Goal: Task Accomplishment & Management: Complete application form

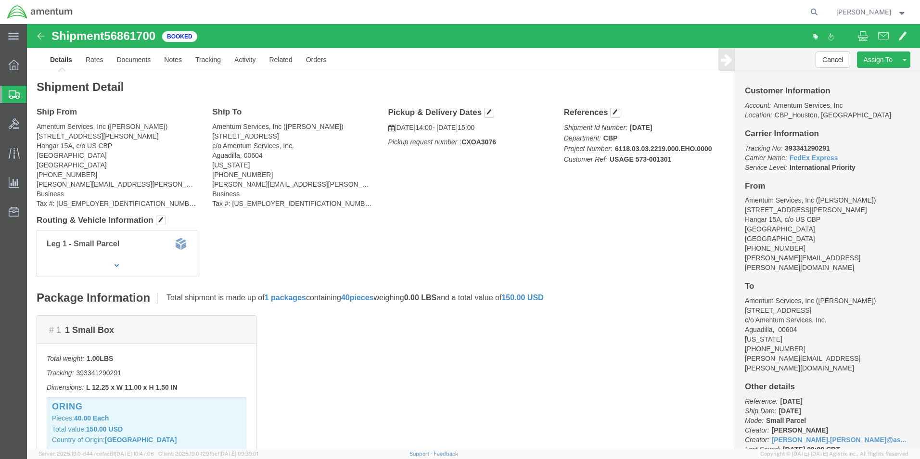
click at [0, 0] on span "Create Shipment" at bounding box center [0, 0] width 0 height 0
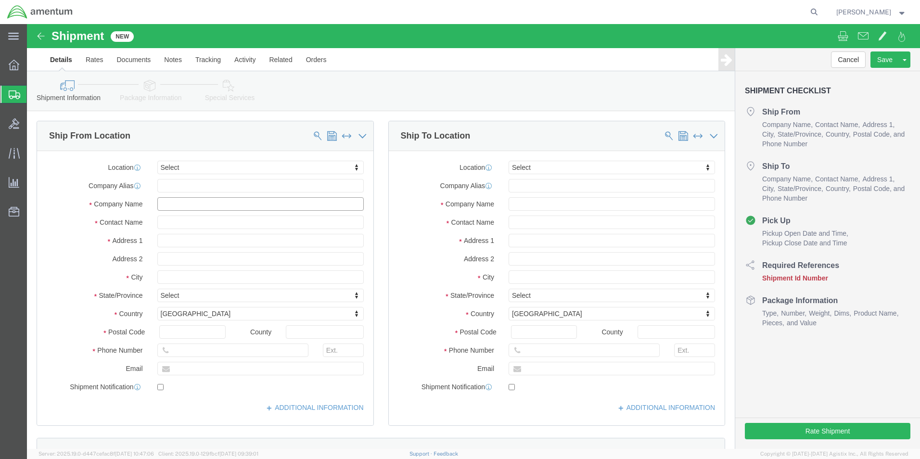
click input "text"
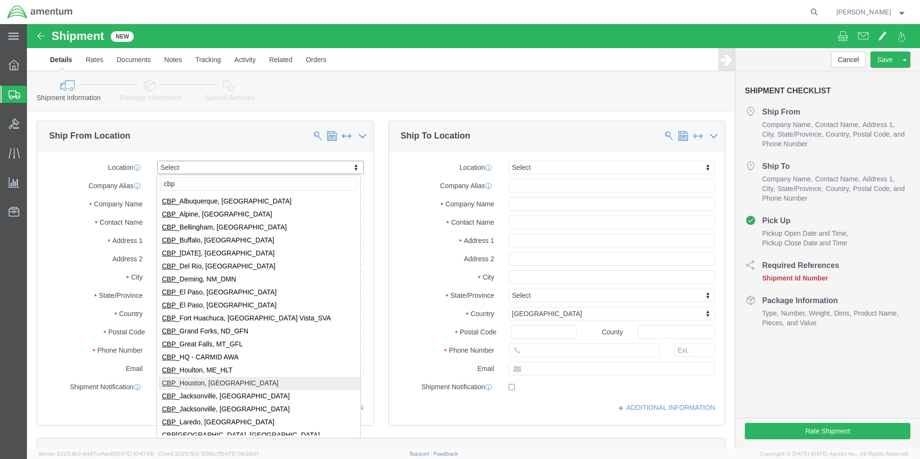
type input "cbp"
select select "49929"
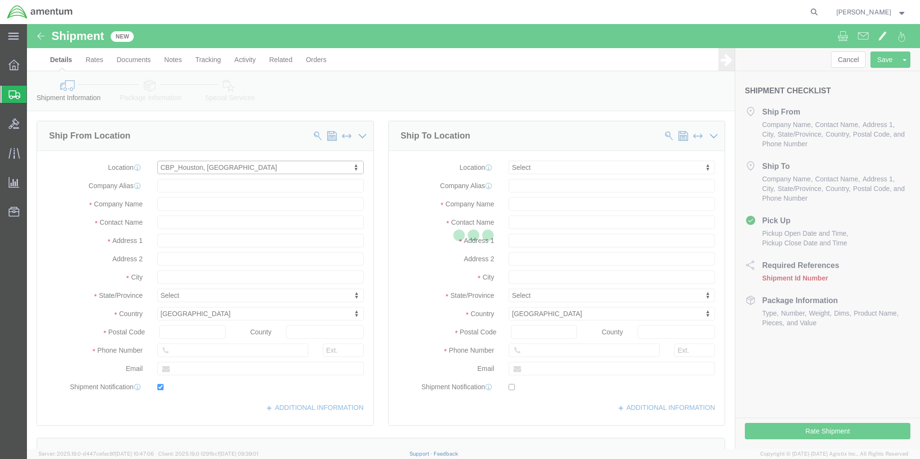
type input "[STREET_ADDRESS][PERSON_NAME]"
type input "Hangar 15A, c/o US CBP"
type input "77303"
type input "[PHONE_NUMBER]"
type input "[PERSON_NAME][EMAIL_ADDRESS][PERSON_NAME][DOMAIN_NAME]"
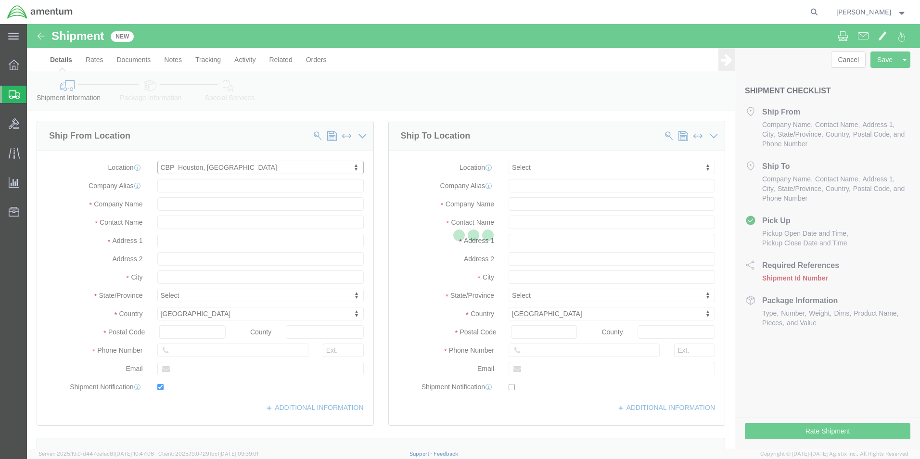
checkbox input "true"
type input "Amentum Services, Inc"
type input "[PERSON_NAME]"
type input "Conroe"
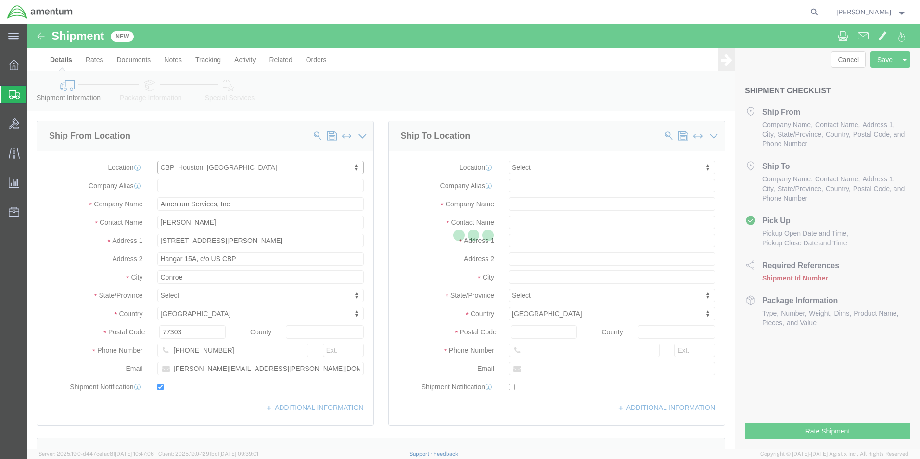
select select "[GEOGRAPHIC_DATA]"
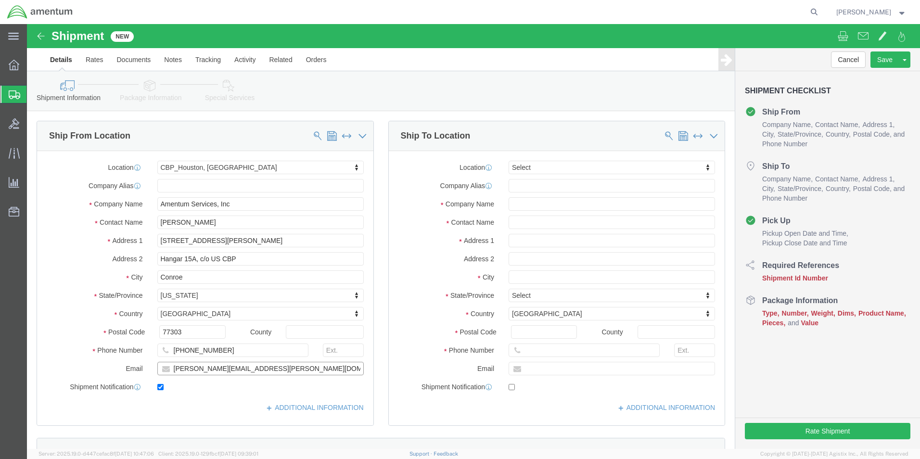
drag, startPoint x: 267, startPoint y: 340, endPoint x: 95, endPoint y: 332, distance: 172.1
click div "Location [GEOGRAPHIC_DATA], [GEOGRAPHIC_DATA] Select My Profile Location [PHONE…"
checkbox input "false"
click input "text"
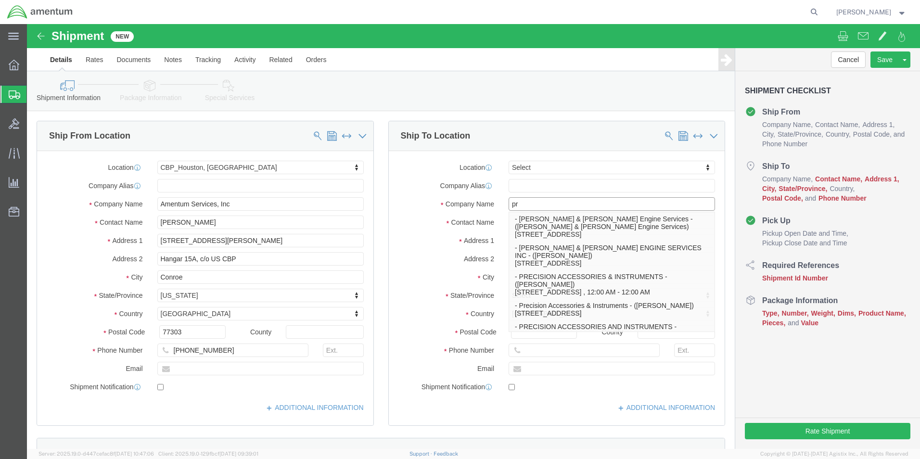
type input "p"
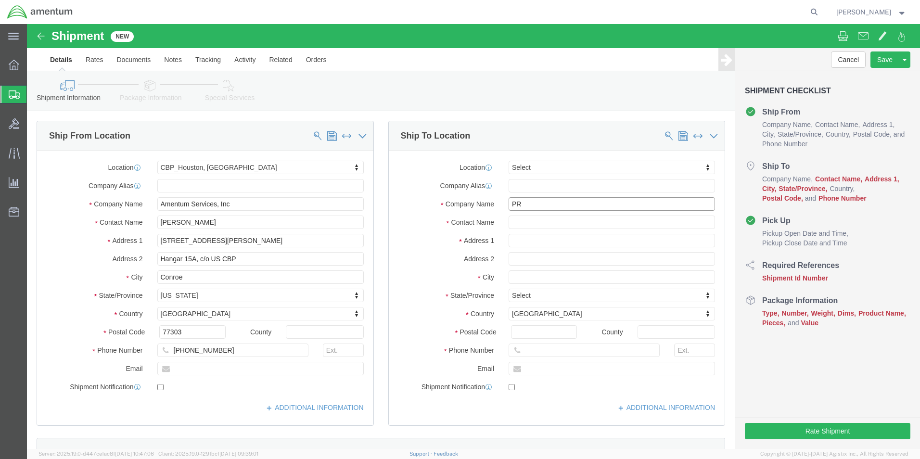
type input "PRE"
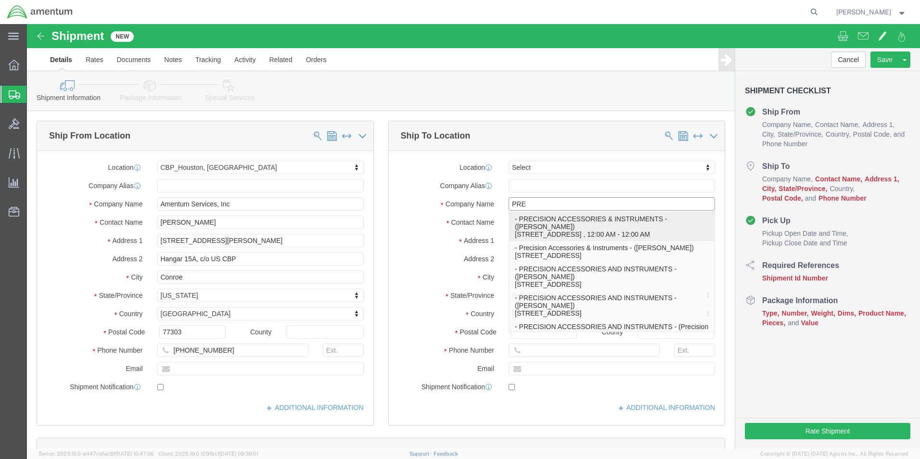
click p "- PRECISION ACCESSORIES & INSTRUMENTS - ([PERSON_NAME]) [STREET_ADDRESS] , 12:0…"
type input "[STREET_ADDRESS]"
type input "30349"
type input "[PHONE_NUMBER]"
type input "PRECISION ACCESSORIES & INSTRUMENTS"
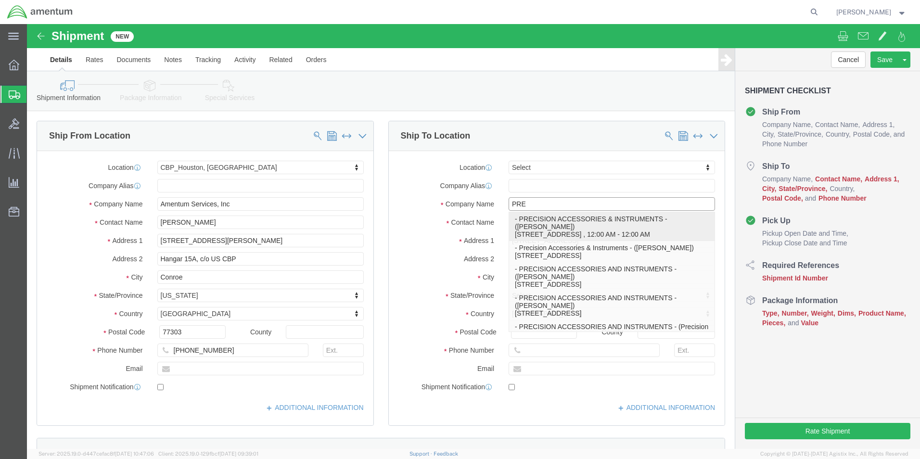
type input "[PERSON_NAME]"
type input "[GEOGRAPHIC_DATA]"
select select "GA"
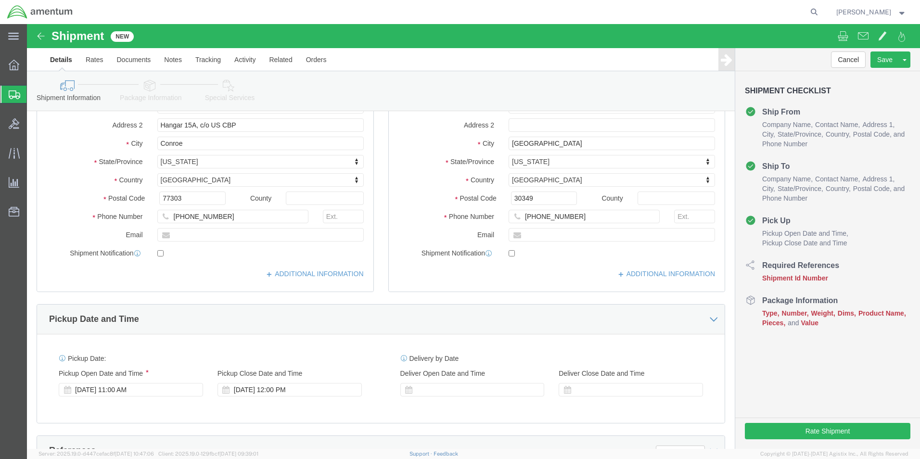
scroll to position [144, 0]
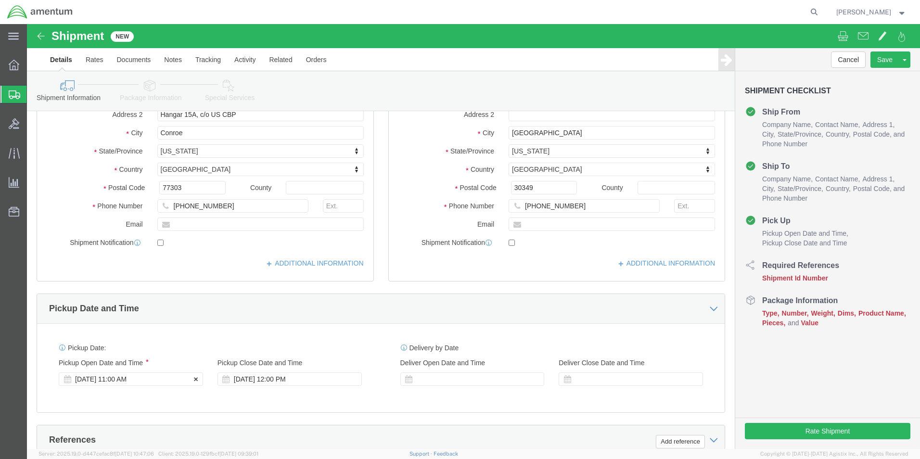
type input "PRECISION ACCESSORIES & INSTRUMENTS"
click div "[DATE] 11:00 AM"
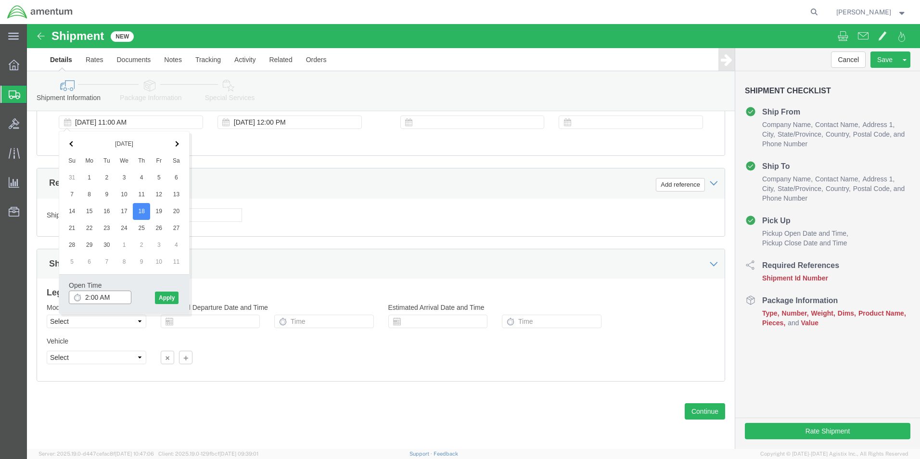
click input "2:00 AM"
type input "2:00 PM"
click button "Apply"
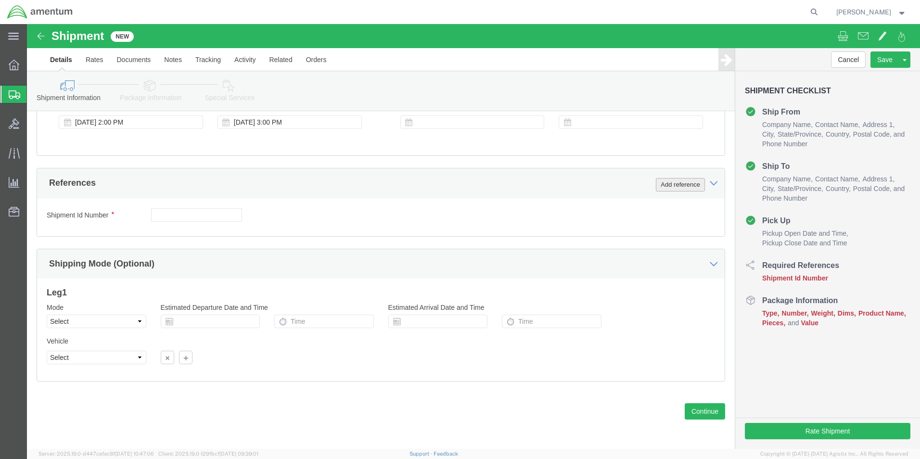
click button "Add reference"
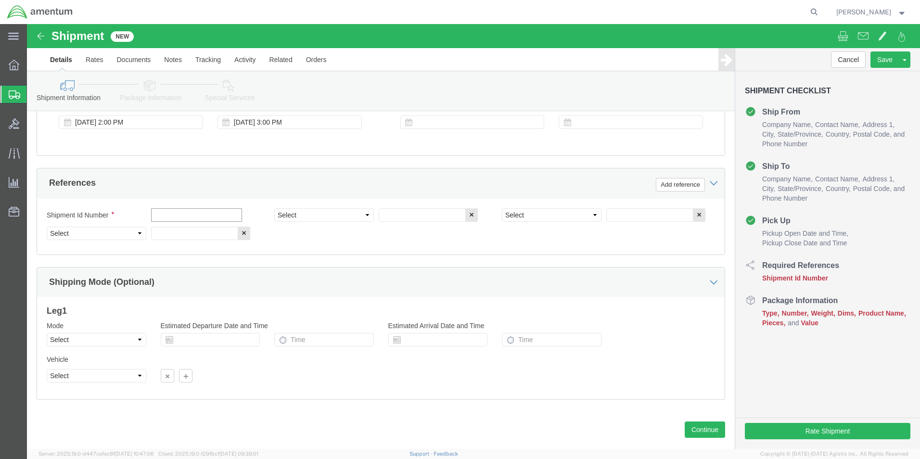
click input "text"
type input "[DATE]"
click select "Select Account Type Activity ID Airline Appointment Number ASN Batch Request # …"
select select "CUSTREF"
click select "Select Account Type Activity ID Airline Appointment Number ASN Batch Request # …"
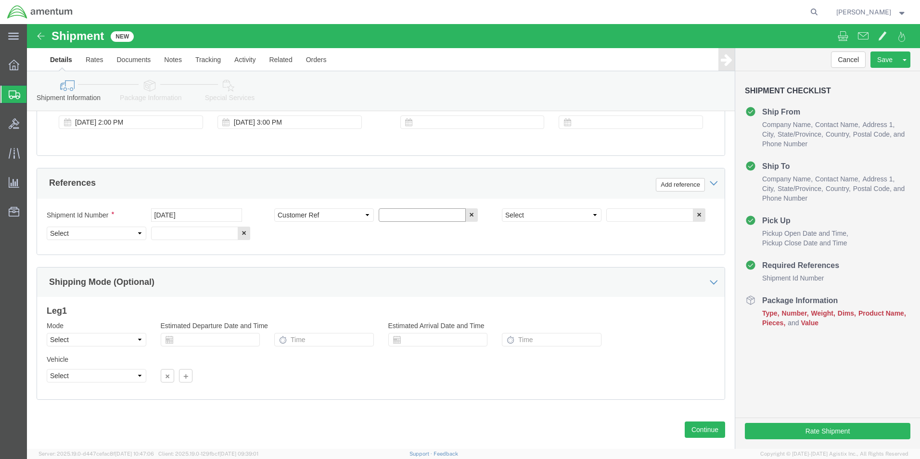
click input "text"
type input "CBP0044353"
click select "Select Account Type Activity ID Airline Appointment Number ASN Batch Request # …"
select select "PROJNUM"
click select "Select Account Type Activity ID Airline Appointment Number ASN Batch Request # …"
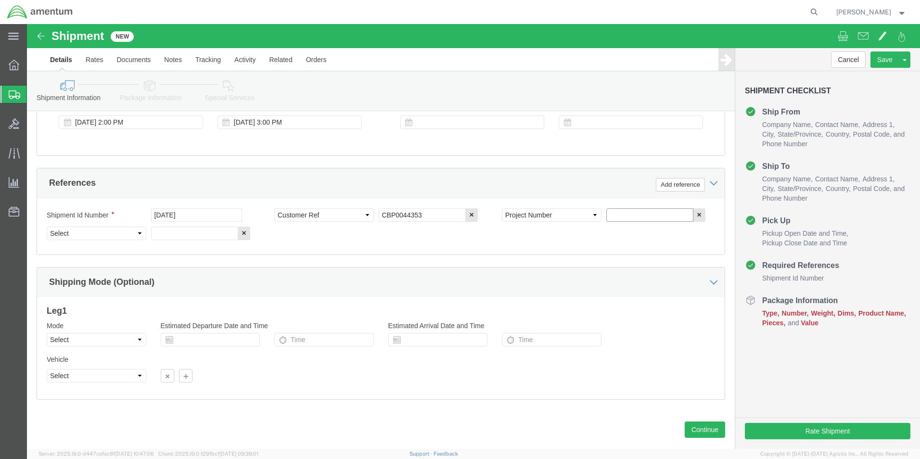
click input "text"
type input "6118.03.03.2219.000.EHO.0000"
click select "Select Account Type Activity ID Airline Appointment Number ASN Batch Request # …"
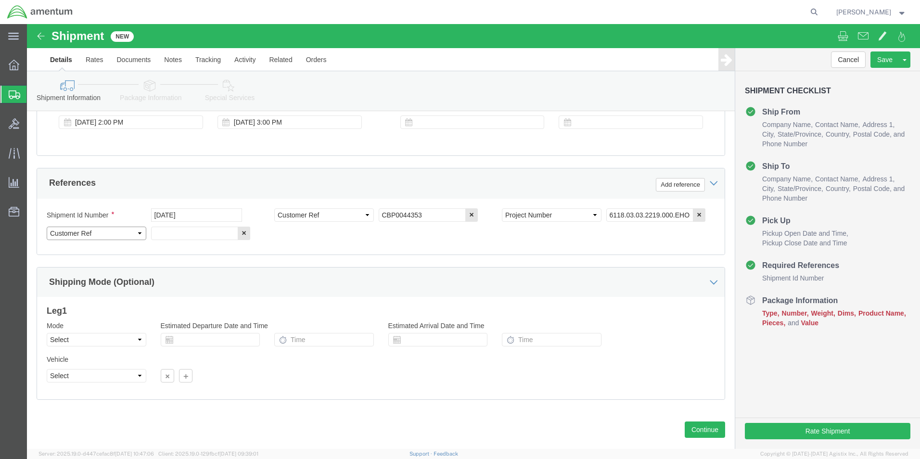
click select "Select Account Type Activity ID Airline Appointment Number ASN Batch Request # …"
select select "DEPT"
click select "Select Account Type Activity ID Airline Appointment Number ASN Batch Request # …"
click input "text"
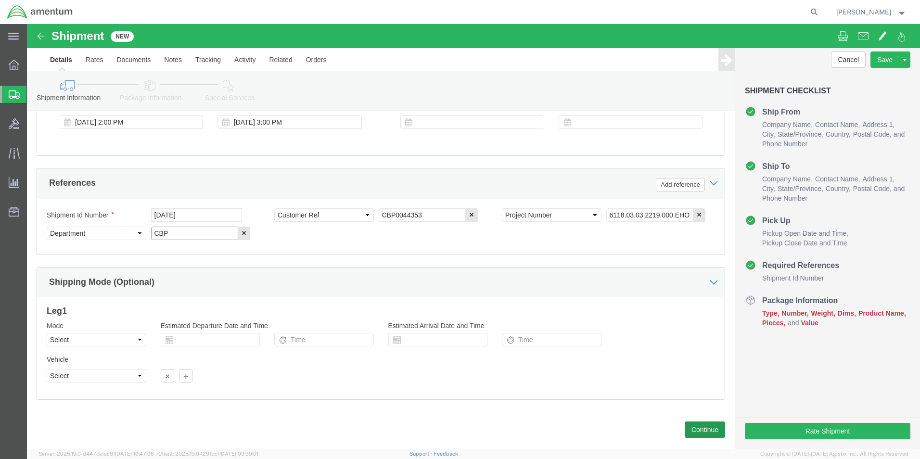
type input "CBP"
click button "Continue"
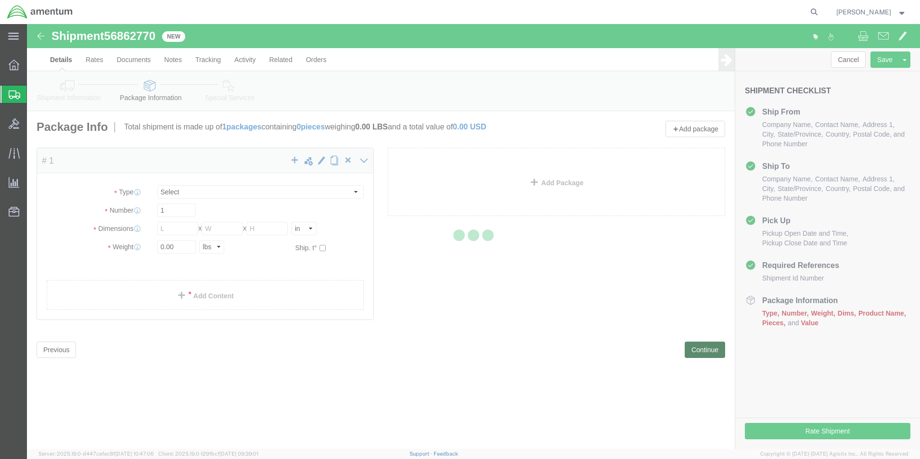
select select "CBOX"
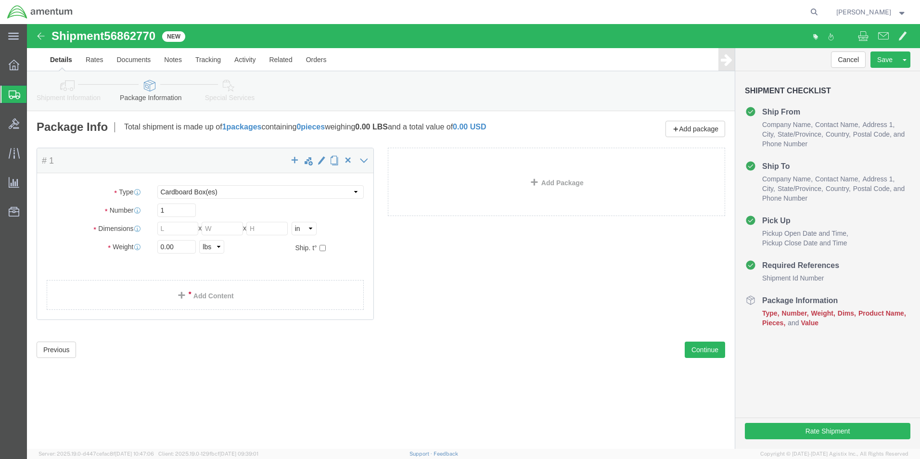
click div "Package Type Select BCK Boxes Bale(s) Basket(s) Bolt(s) Bottle(s) Buckets Bulk …"
click input "0.00"
type input "0"
type input "4"
click ul
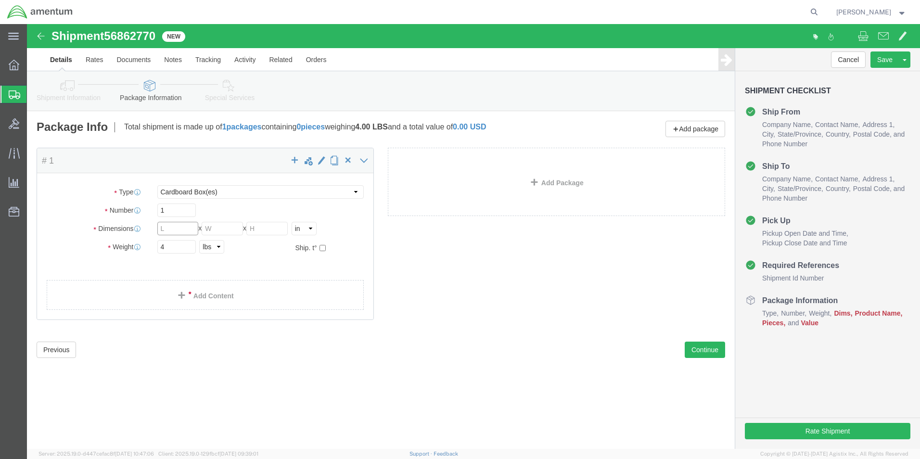
click input "text"
type input "2"
type input "12"
click input "text"
type input "10"
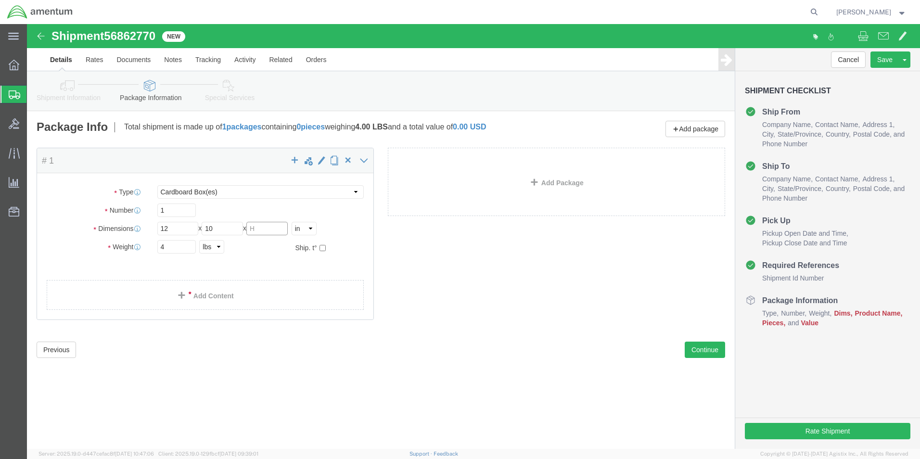
click input "text"
type input "8"
click link "Add Content"
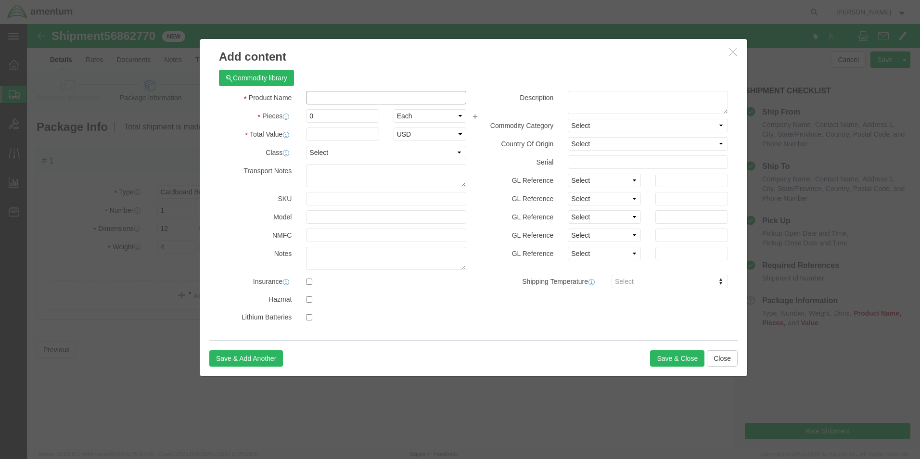
click input "text"
type input "BOTTLE"
click input "0"
type input "1"
click input "text"
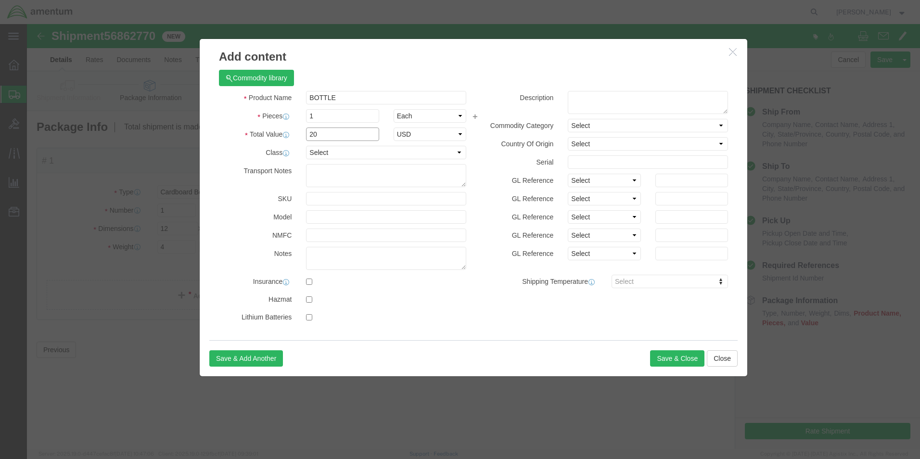
type input "2"
type input "1500.00"
click button "Save & Close"
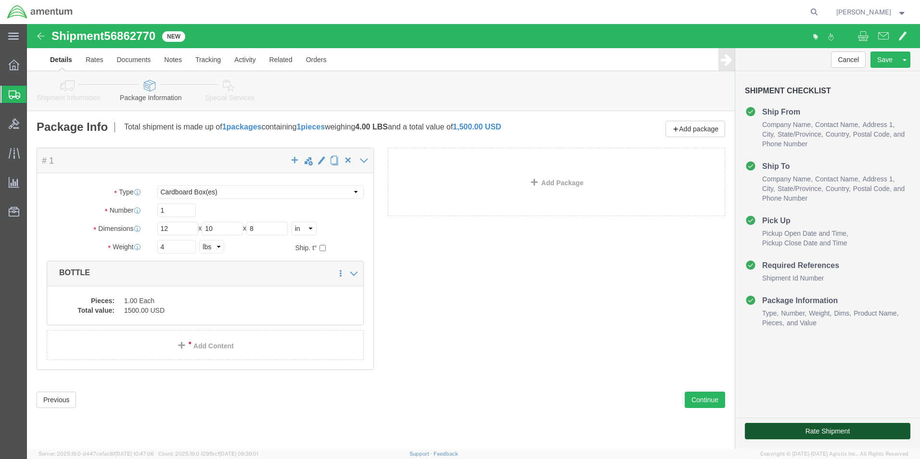
click button "Rate Shipment"
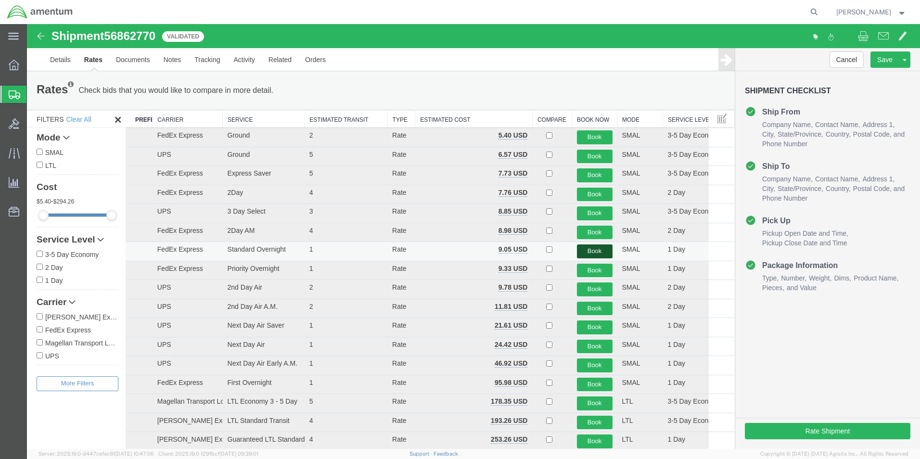
click at [585, 253] on button "Book" at bounding box center [595, 252] width 36 height 14
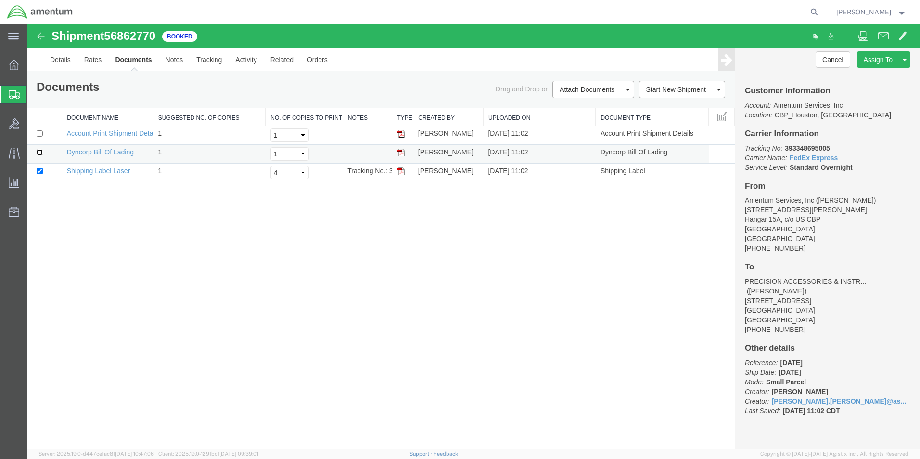
click at [40, 151] on input "checkbox" at bounding box center [40, 152] width 6 height 6
checkbox input "true"
click at [303, 177] on select "Select 1 2 3 4 5" at bounding box center [290, 172] width 39 height 13
select select "2"
click at [271, 166] on select "Select 1 2 3 4 5" at bounding box center [290, 172] width 39 height 13
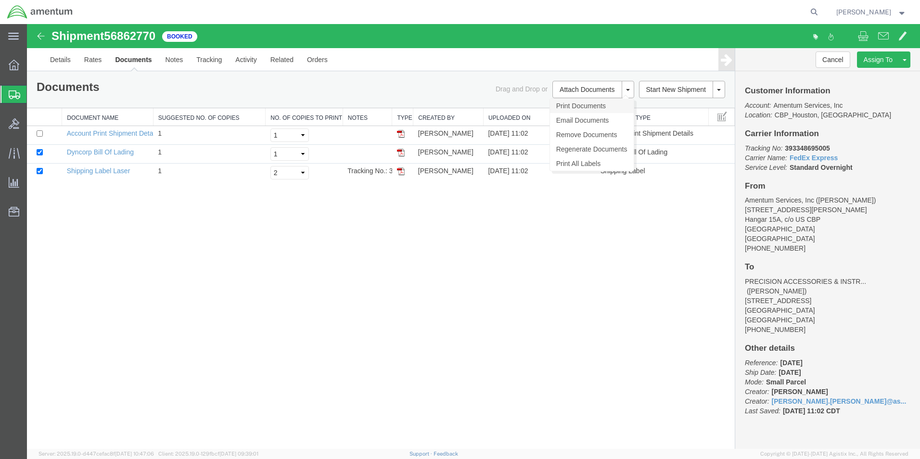
click at [596, 108] on link "Print Documents" at bounding box center [592, 106] width 84 height 14
click at [70, 61] on link "Details" at bounding box center [60, 59] width 34 height 23
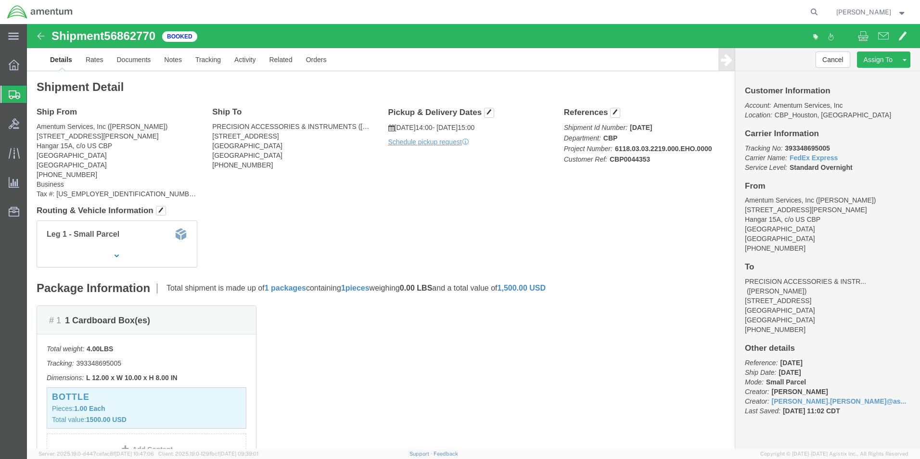
click p "Schedule pickup request"
click link "Schedule pickup request"
